Goal: Task Accomplishment & Management: Use online tool/utility

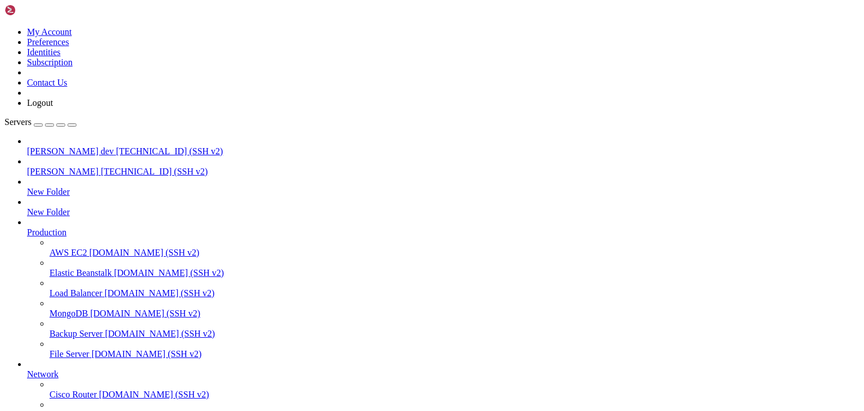
type input "/public_html/assets"
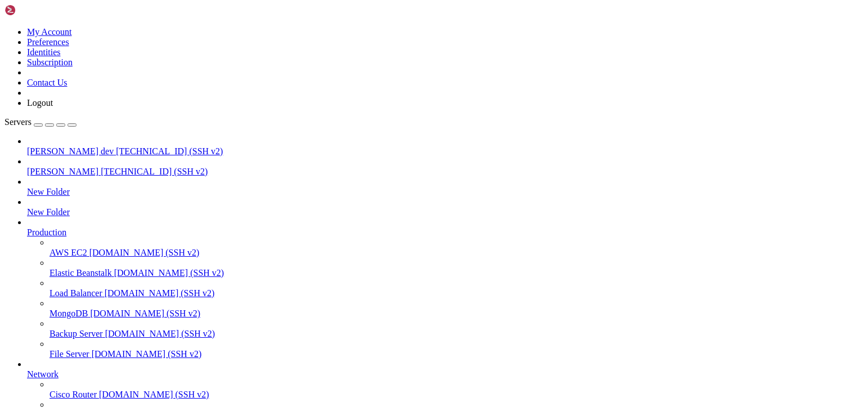
click at [116, 146] on span "[TECHNICAL_ID] (SSH v2)" at bounding box center [169, 151] width 107 height 10
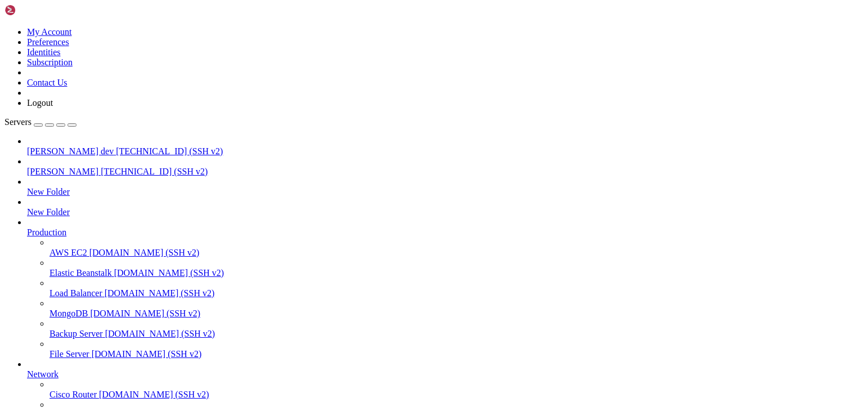
type input "/public_html"
click at [116, 146] on span "[TECHNICAL_ID] (SSH v2)" at bounding box center [169, 151] width 107 height 10
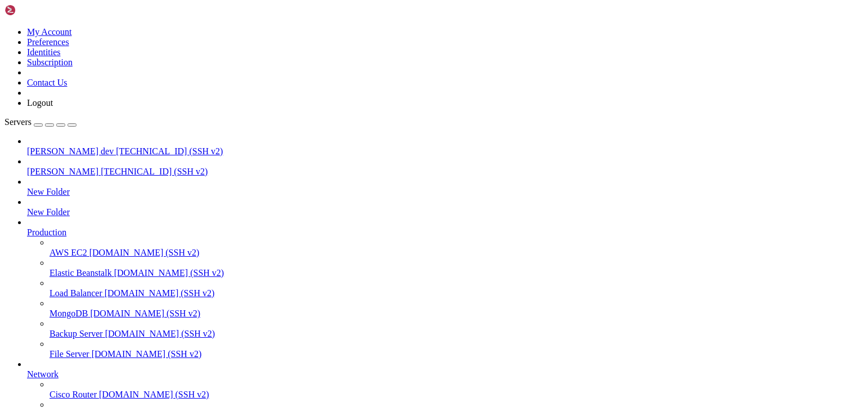
type input "/public_html/assets"
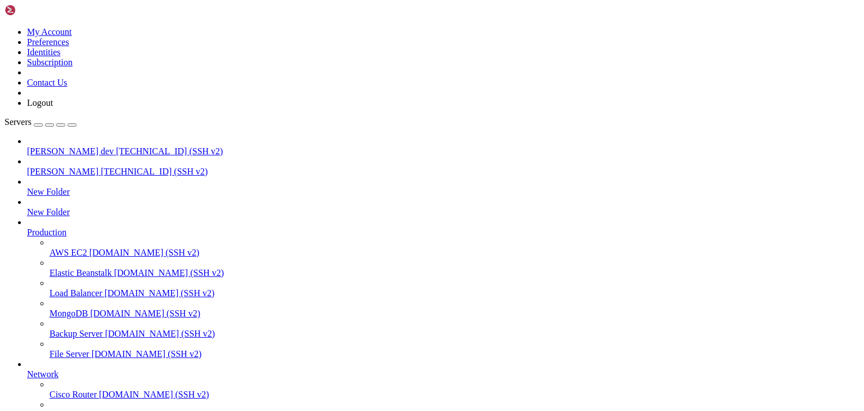
click at [70, 146] on span "[PERSON_NAME] dev" at bounding box center [70, 151] width 87 height 10
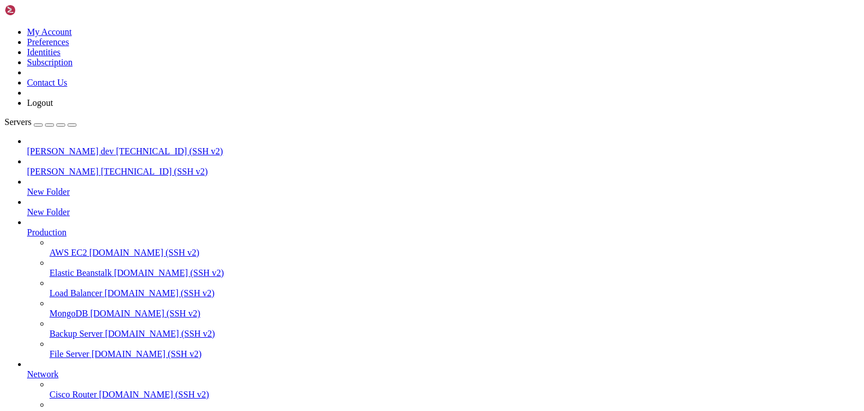
click at [77, 117] on link "Servers" at bounding box center [41, 122] width 72 height 10
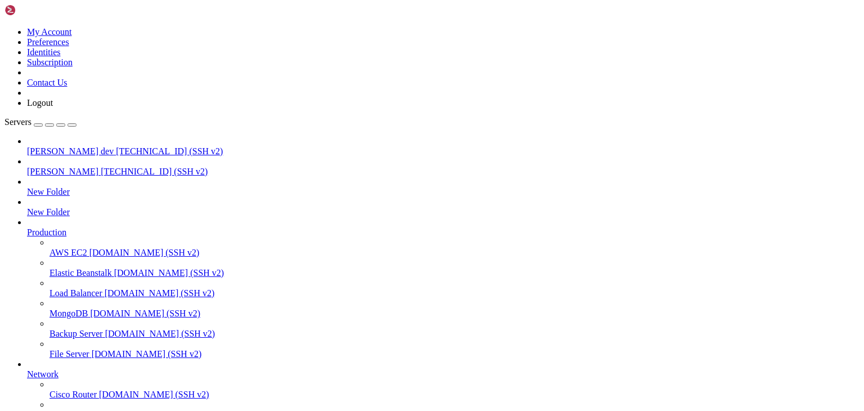
type input "/public_html"
click at [116, 146] on span "[TECHNICAL_ID] (SSH v2)" at bounding box center [169, 151] width 107 height 10
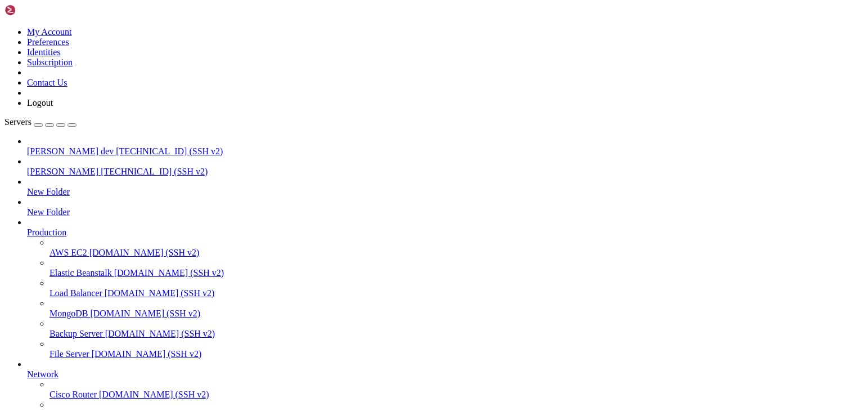
click at [116, 146] on span "[TECHNICAL_ID] (SSH v2)" at bounding box center [169, 151] width 107 height 10
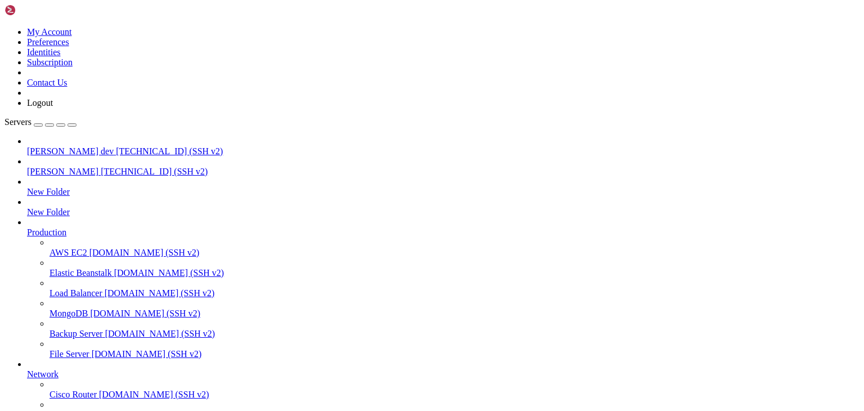
scroll to position [0, 0]
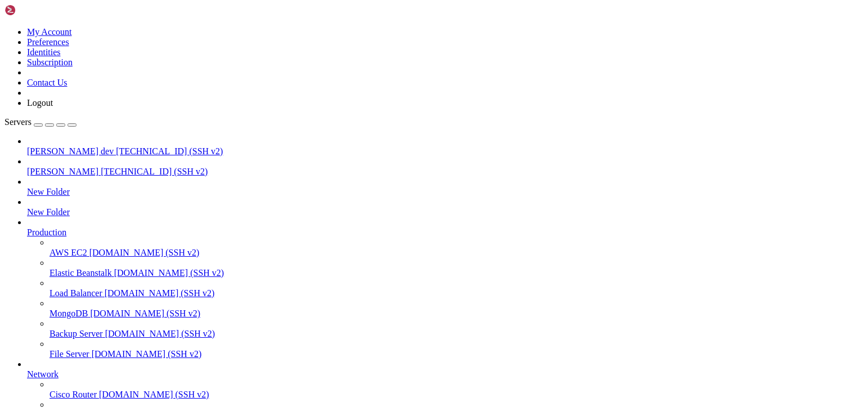
drag, startPoint x: 495, startPoint y: 39, endPoint x: 250, endPoint y: 39, distance: 244.7
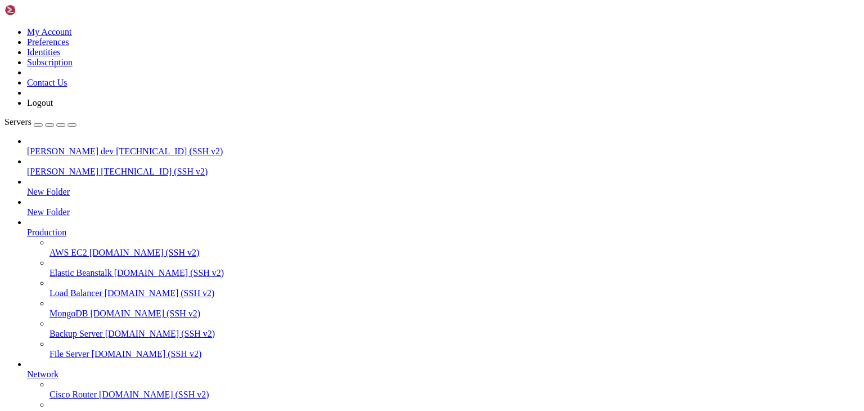
scroll to position [106, 0]
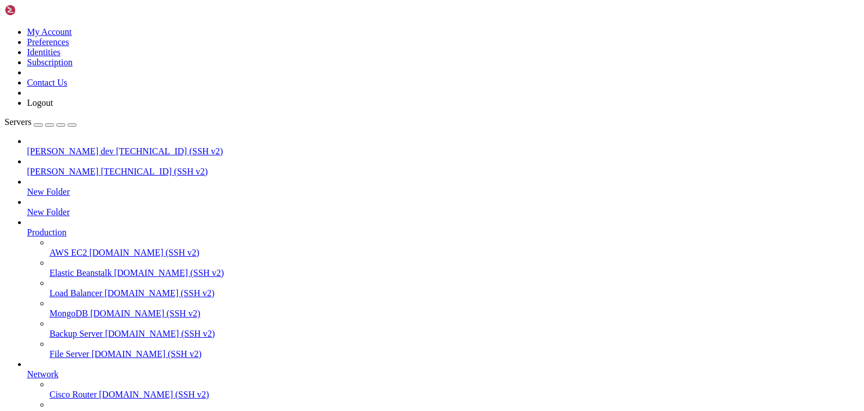
type input "/public_html/public/assets/companies/capacitation/1"
